Goal: Transaction & Acquisition: Purchase product/service

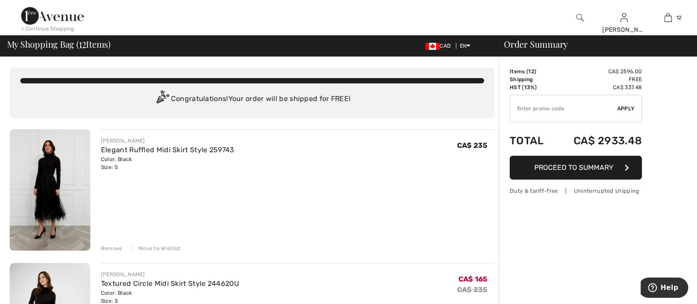
click at [117, 246] on div "Remove" at bounding box center [112, 248] width 22 height 8
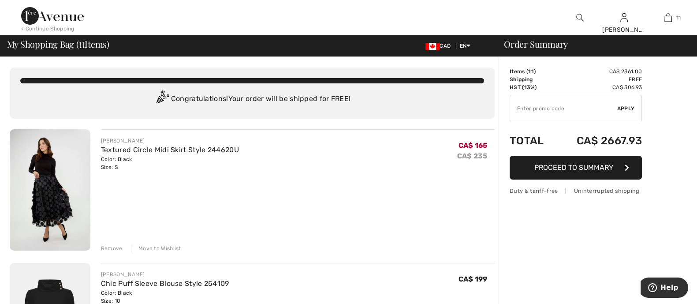
click at [115, 245] on div "Remove" at bounding box center [112, 248] width 22 height 8
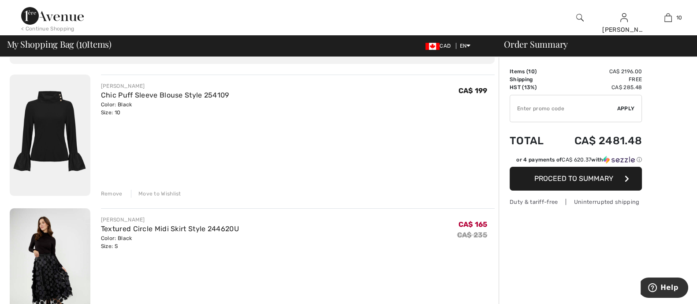
scroll to position [110, 0]
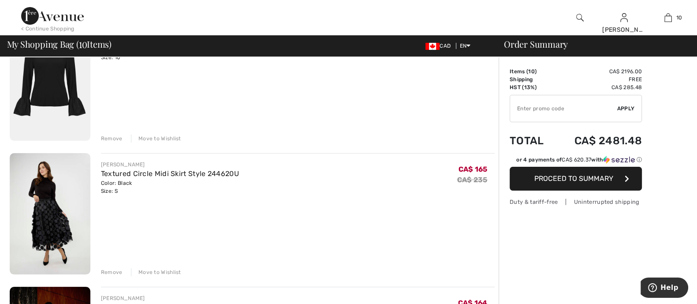
click at [112, 267] on div "Remove Move to Wishlist" at bounding box center [298, 271] width 394 height 10
click at [112, 268] on div "Remove" at bounding box center [112, 272] width 22 height 8
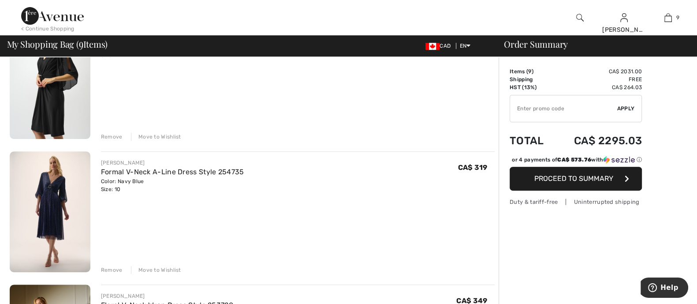
scroll to position [496, 0]
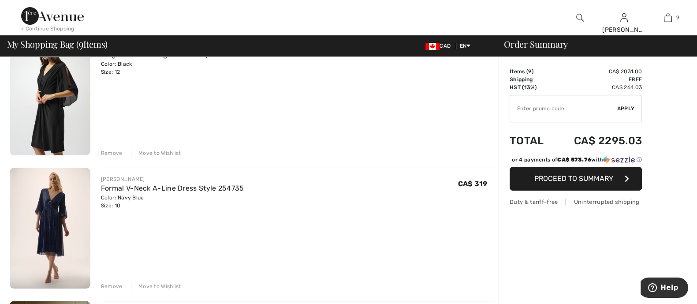
click at [161, 149] on div "Move to Wishlist" at bounding box center [156, 153] width 50 height 8
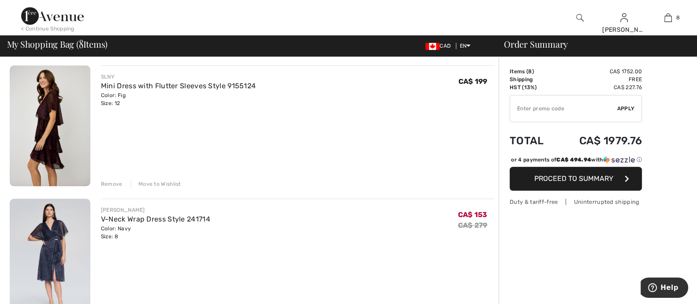
scroll to position [870, 0]
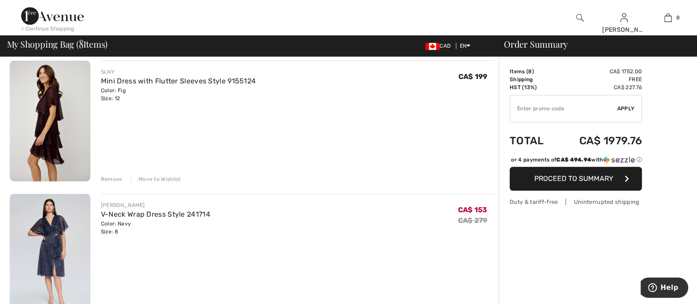
click at [161, 181] on div "Move to Wishlist" at bounding box center [156, 179] width 50 height 8
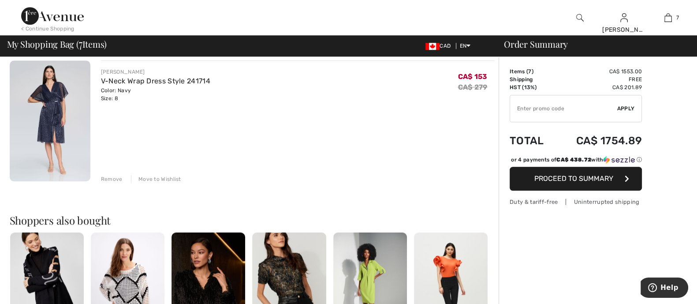
click at [163, 178] on div "Move to Wishlist" at bounding box center [156, 179] width 50 height 8
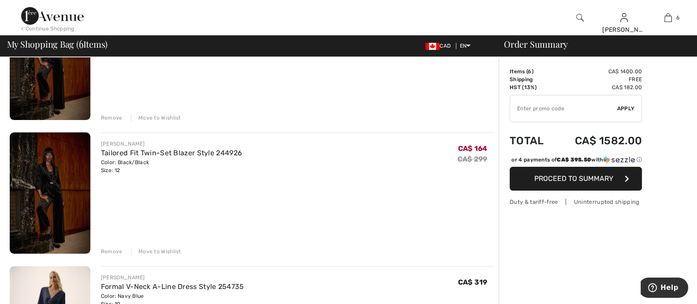
scroll to position [209, 0]
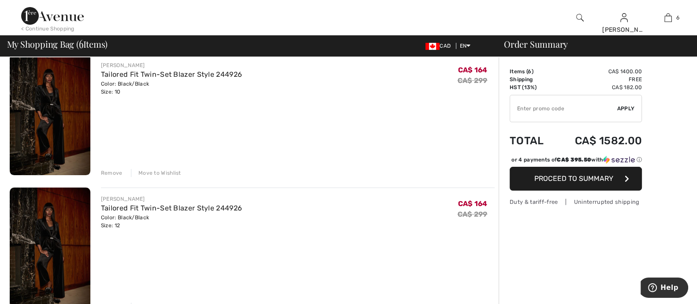
click at [188, 207] on link "Tailored Fit Twin-Set Blazer Style 244926" at bounding box center [171, 208] width 141 height 8
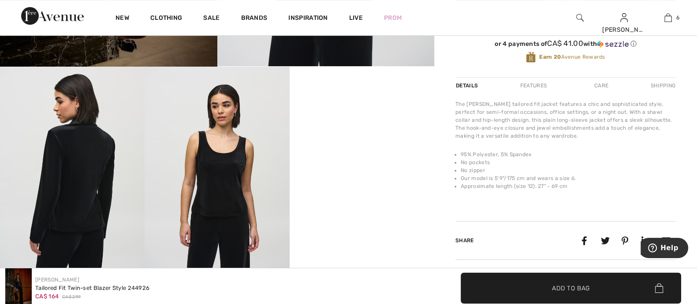
scroll to position [331, 0]
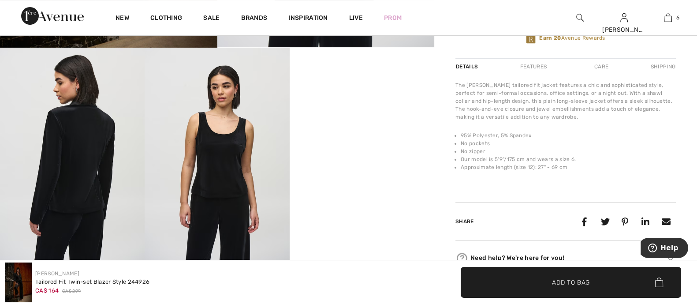
click at [360, 120] on video "Your browser does not support the video tag." at bounding box center [362, 84] width 145 height 72
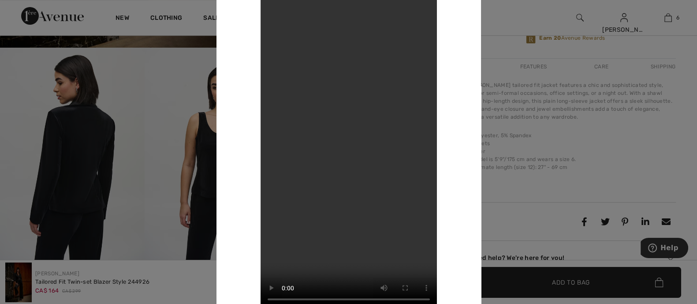
click at [158, 173] on div at bounding box center [348, 152] width 697 height 304
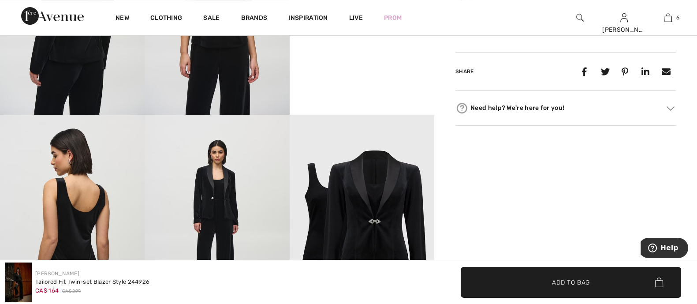
scroll to position [551, 0]
